Goal: Information Seeking & Learning: Learn about a topic

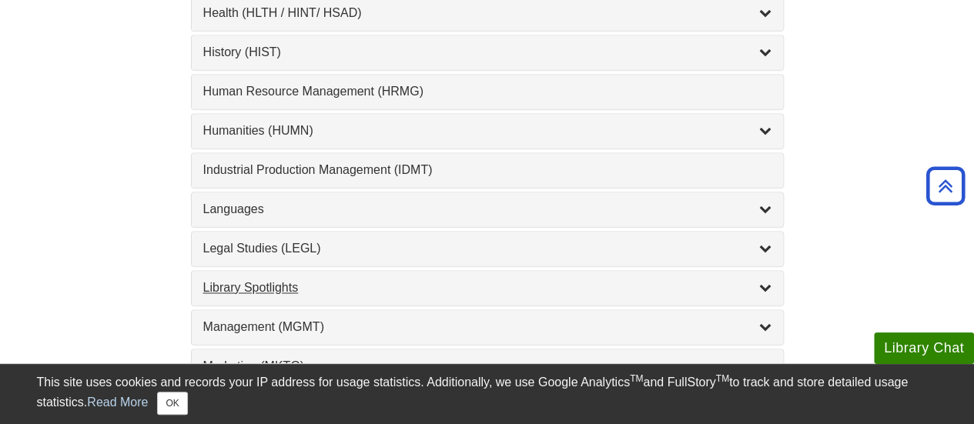
scroll to position [1155, 0]
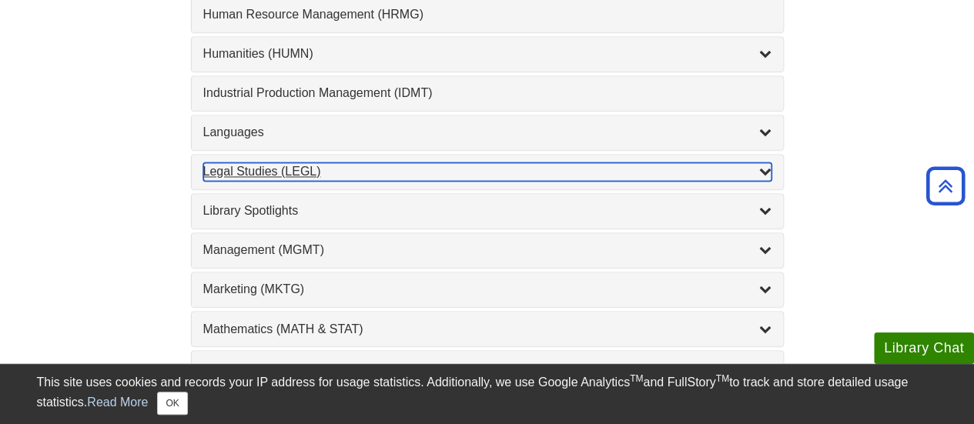
click at [271, 162] on div "Legal Studies (LEGL) , 2 guides" at bounding box center [487, 171] width 568 height 18
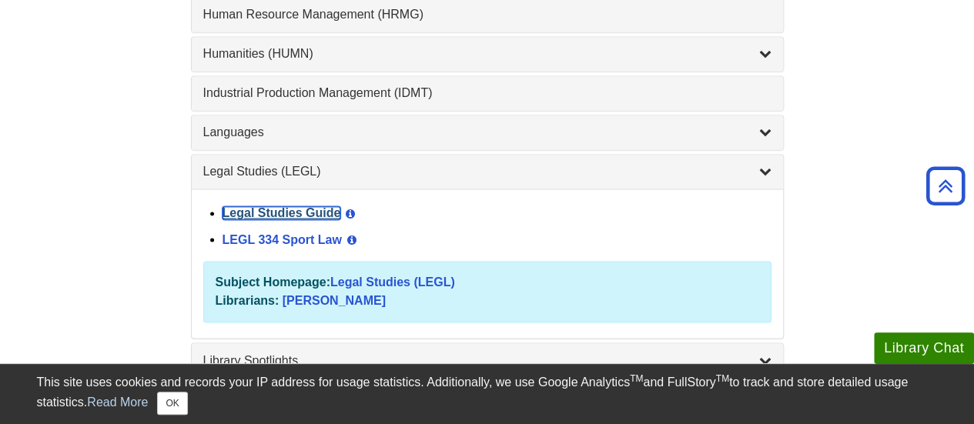
click at [259, 206] on link "Legal Studies Guide" at bounding box center [282, 212] width 119 height 13
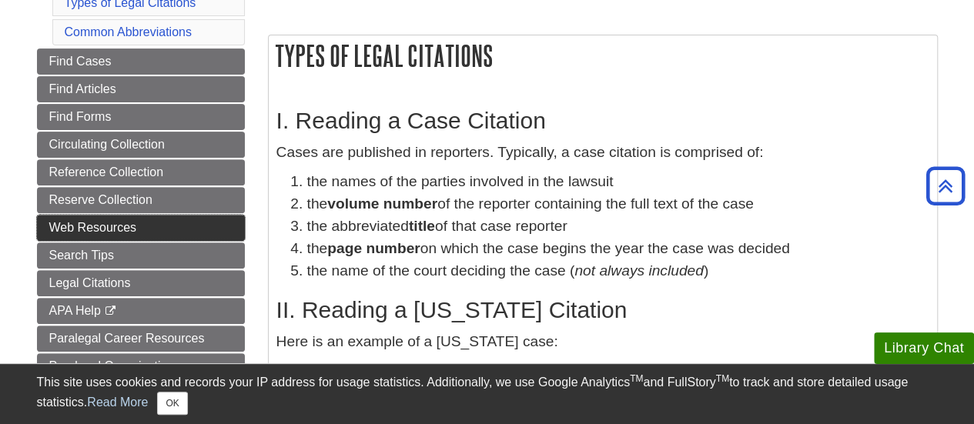
scroll to position [308, 0]
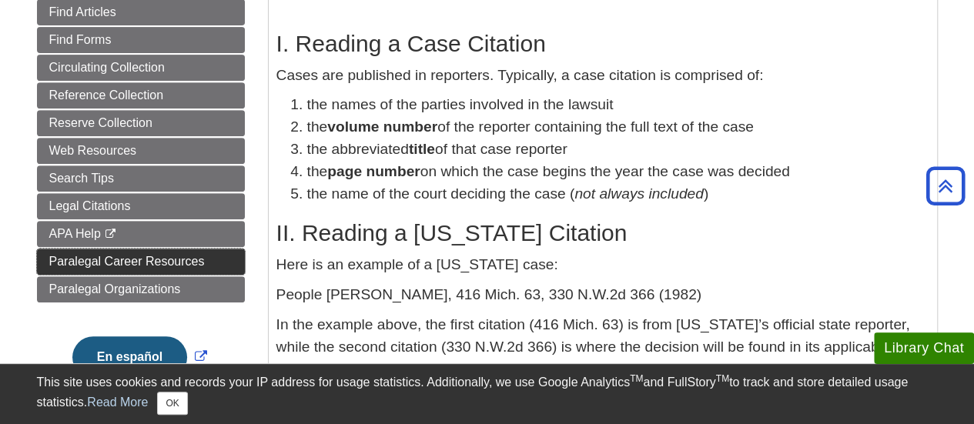
click at [139, 255] on span "Paralegal Career Resources" at bounding box center [127, 261] width 156 height 13
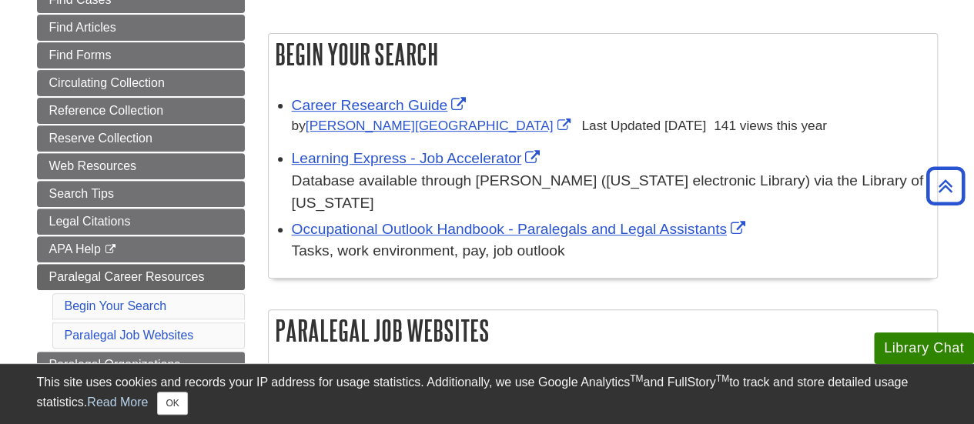
scroll to position [231, 0]
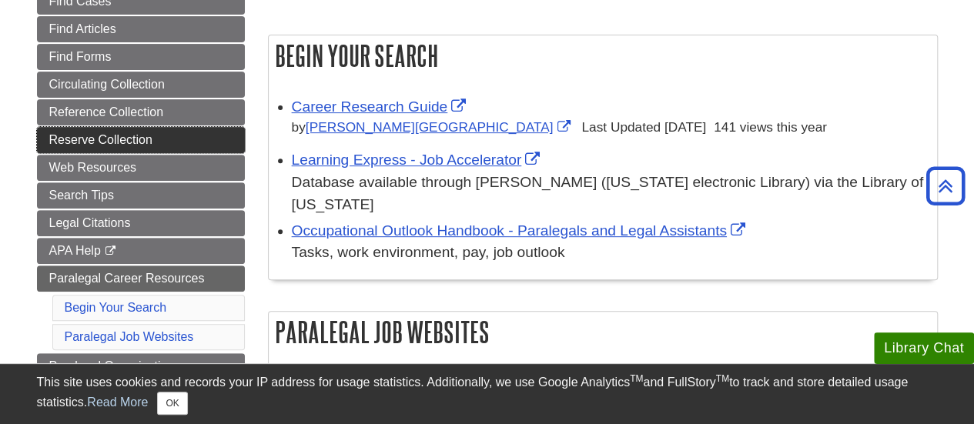
click at [88, 136] on span "Reserve Collection" at bounding box center [100, 139] width 103 height 13
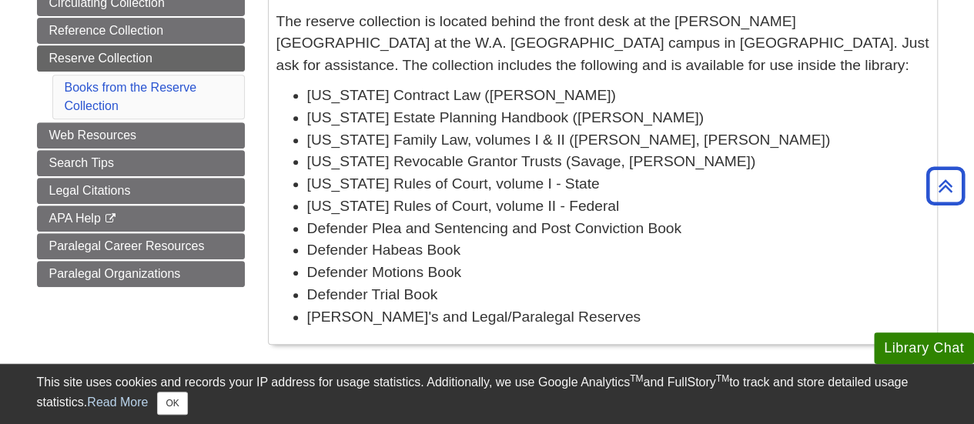
scroll to position [231, 0]
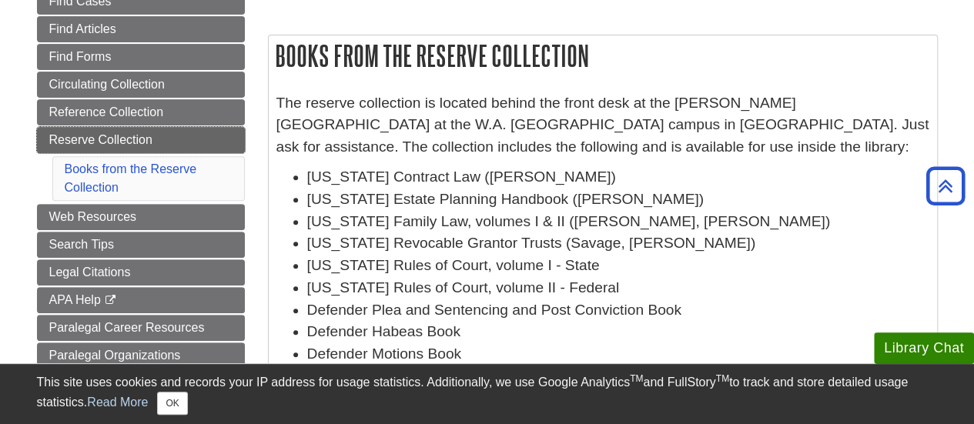
click at [141, 136] on span "Reserve Collection" at bounding box center [100, 139] width 103 height 13
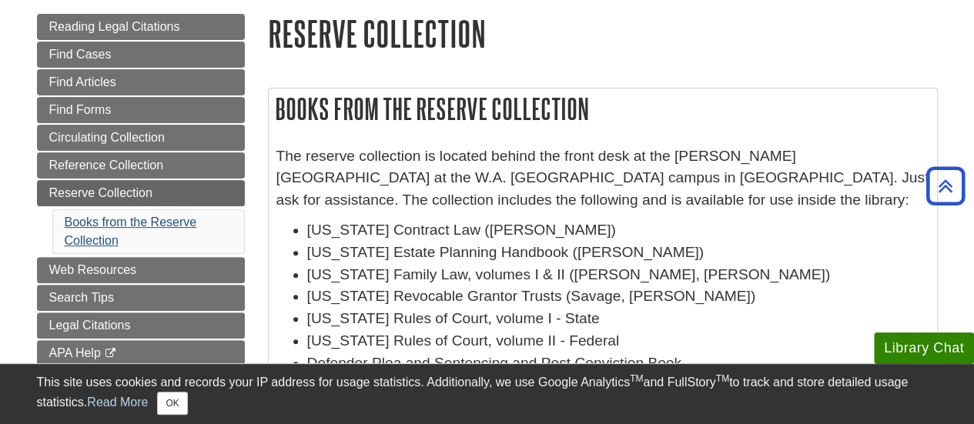
scroll to position [154, 0]
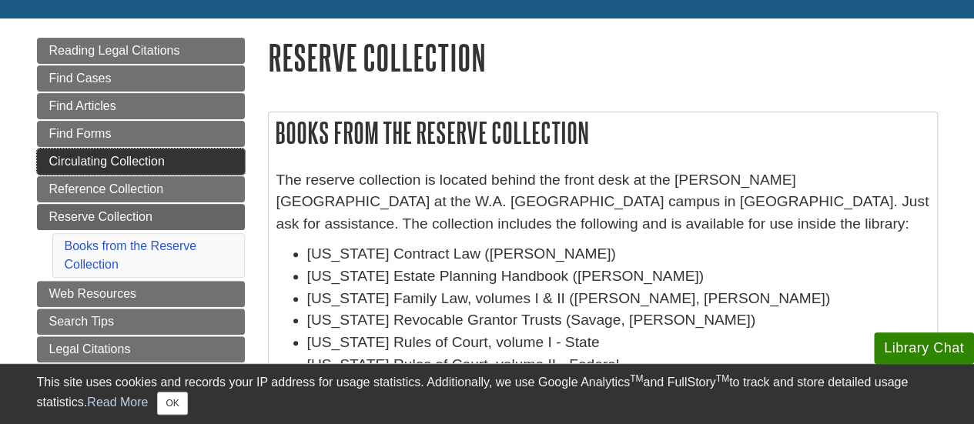
click at [117, 158] on span "Circulating Collection" at bounding box center [107, 161] width 116 height 13
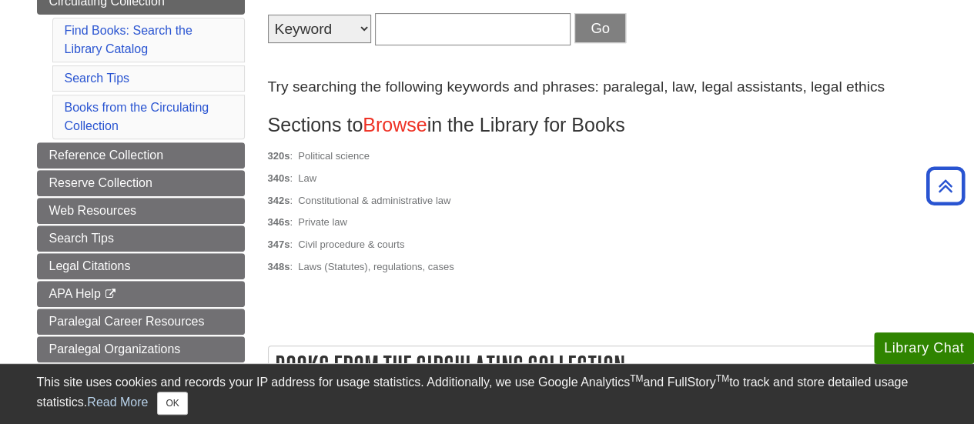
scroll to position [154, 0]
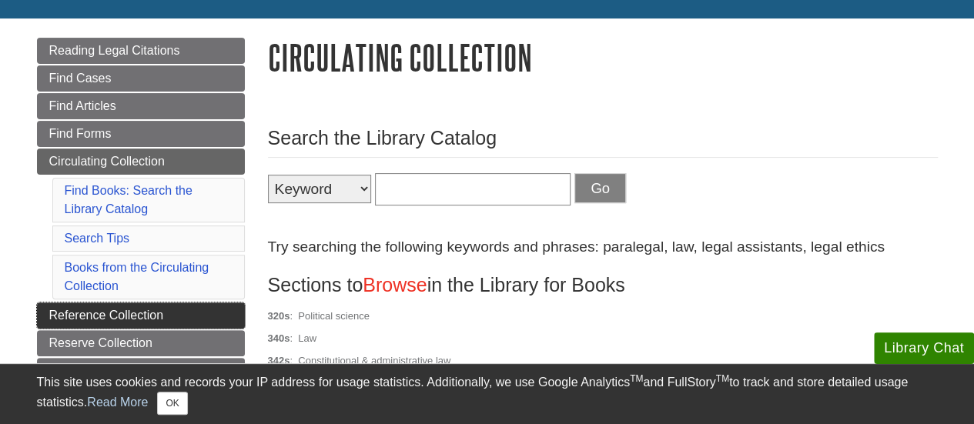
click at [117, 309] on span "Reference Collection" at bounding box center [106, 315] width 115 height 13
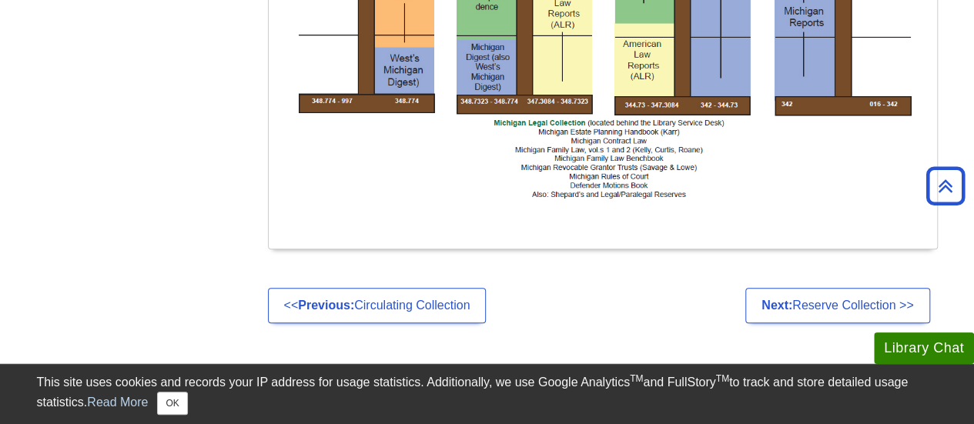
scroll to position [154, 0]
